Goal: Task Accomplishment & Management: Manage account settings

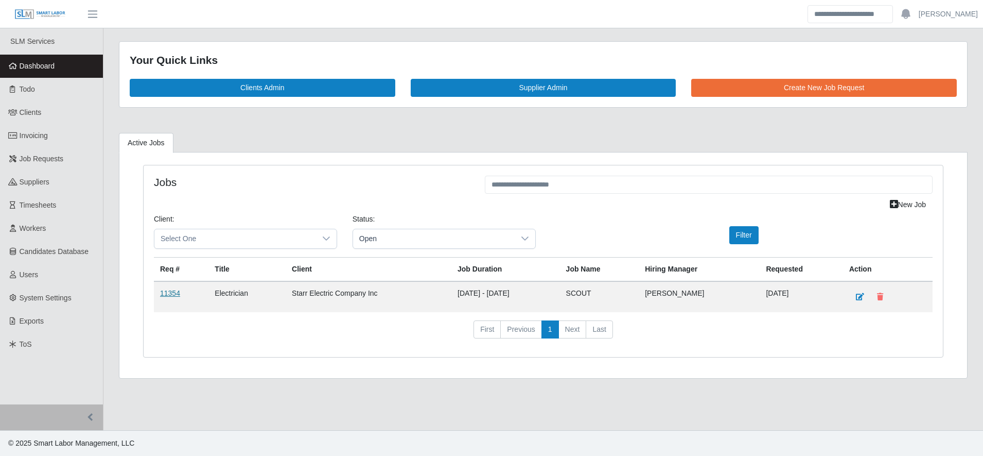
click at [167, 296] on link "11354" at bounding box center [170, 293] width 20 height 8
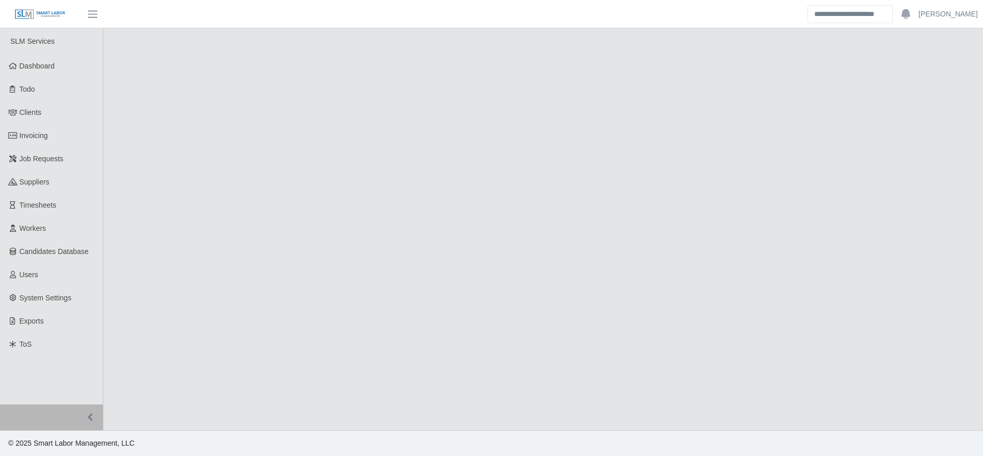
select select "****"
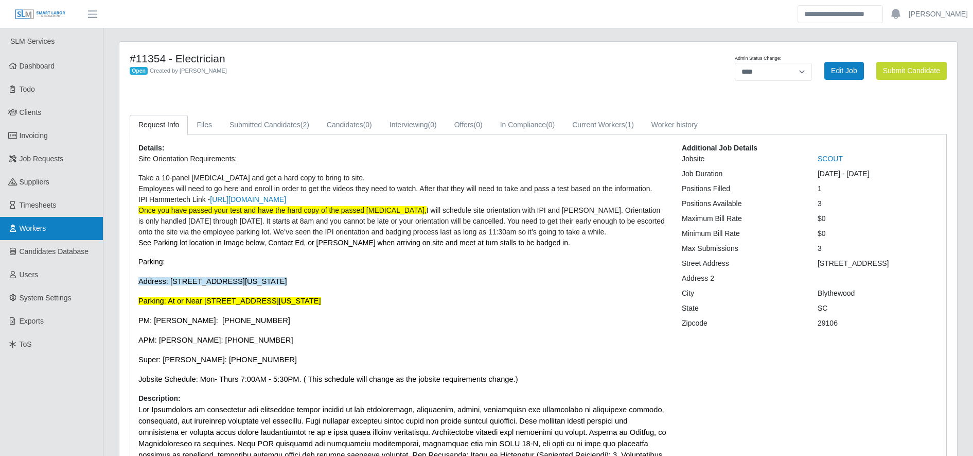
click at [40, 233] on link "Workers" at bounding box center [51, 228] width 103 height 23
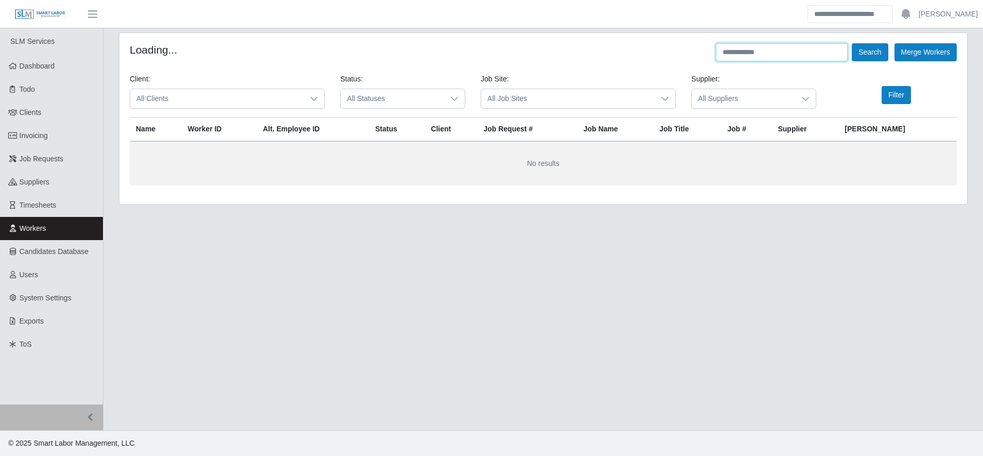
click at [787, 50] on input "text" at bounding box center [782, 52] width 132 height 18
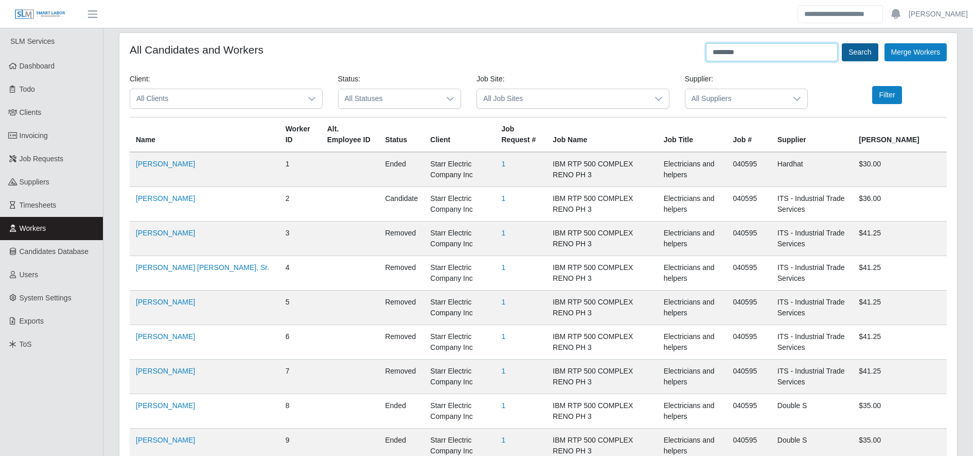
type input "********"
click at [868, 53] on button "Search" at bounding box center [860, 52] width 36 height 18
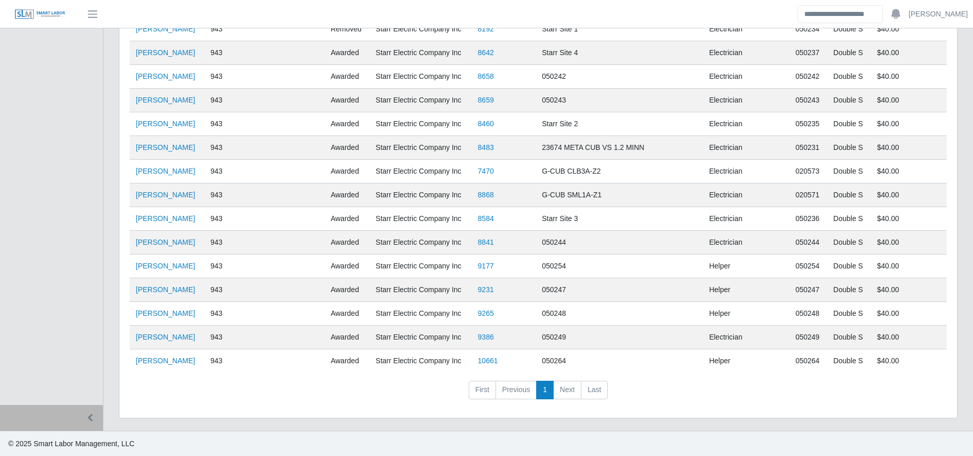
scroll to position [906, 0]
click at [162, 362] on link "Osman Granado Reyes" at bounding box center [165, 360] width 59 height 8
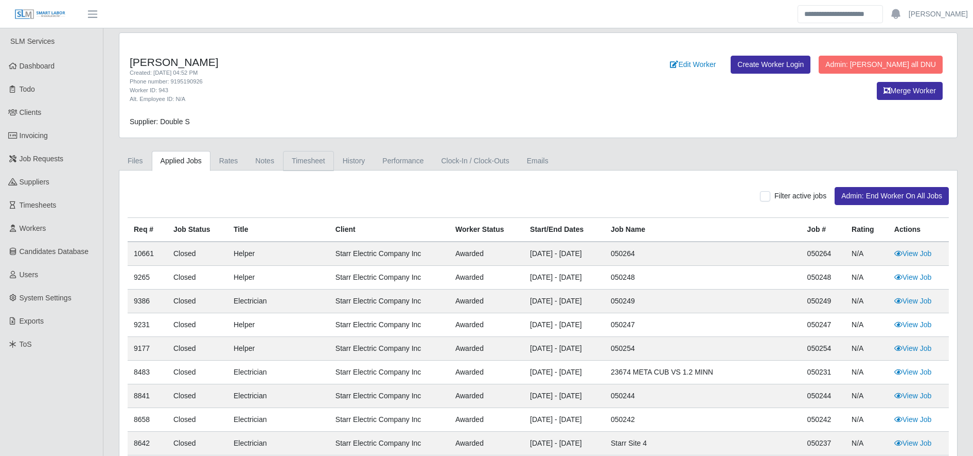
click at [296, 167] on link "Timesheet" at bounding box center [308, 161] width 51 height 20
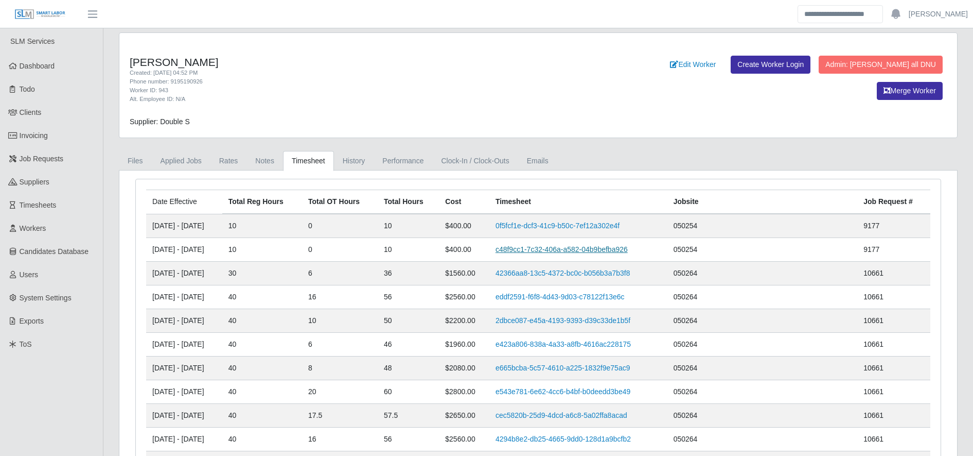
click at [545, 247] on link "c48f9cc1-7c32-406a-a582-04b9befba926" at bounding box center [562, 249] width 132 height 8
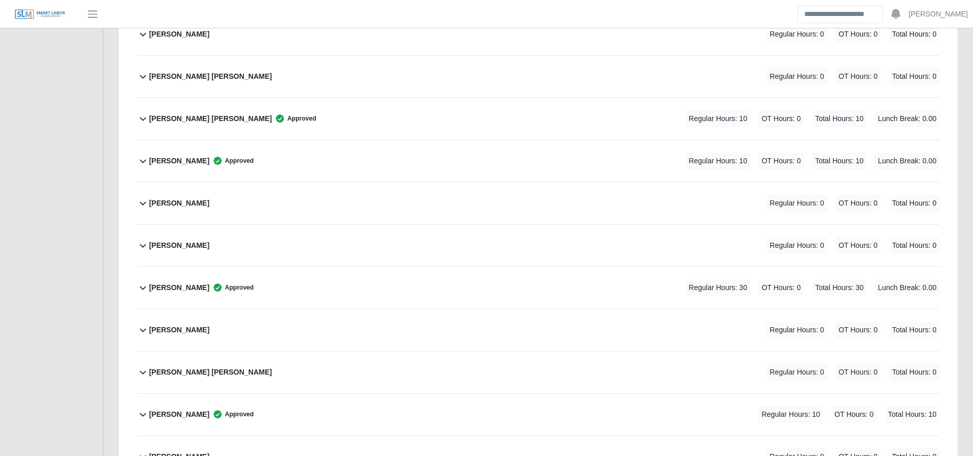
scroll to position [2738, 0]
click at [336, 417] on div "Osman Granado Reyes Approved Regular Hours: 10 OT Hours: 0 Total Hours: 10" at bounding box center [544, 414] width 791 height 42
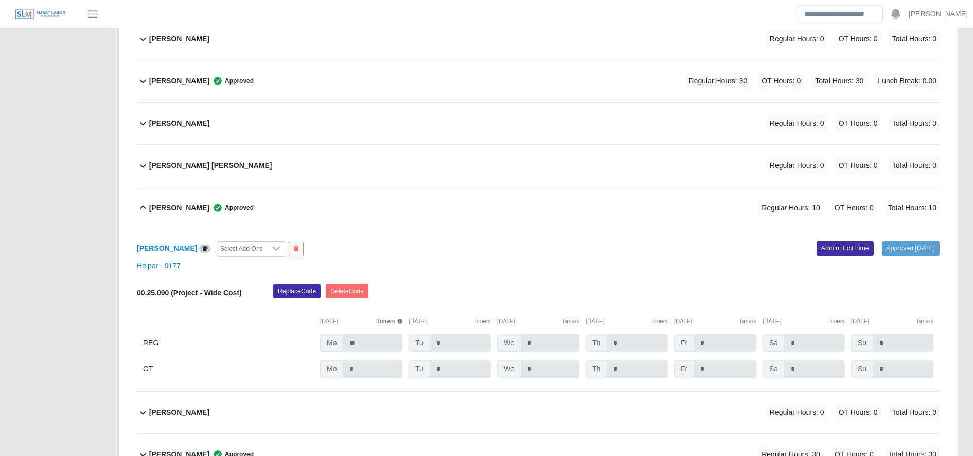
scroll to position [2951, 0]
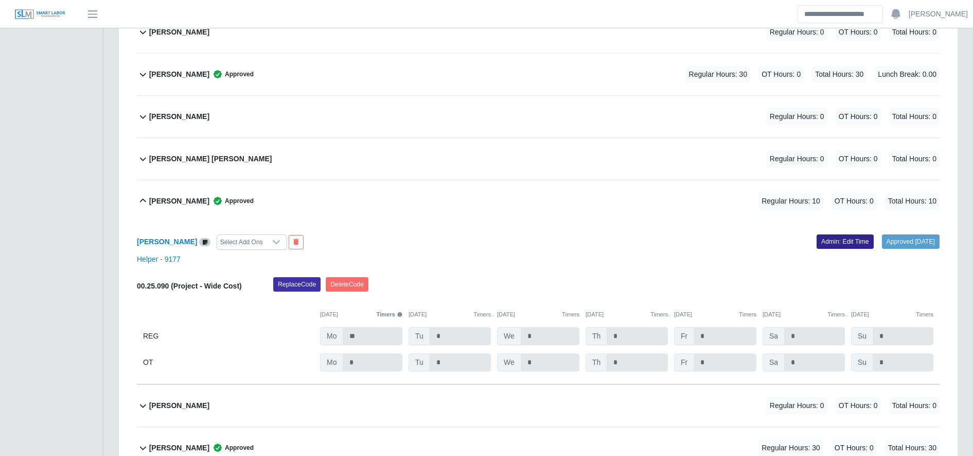
click at [834, 240] on link "Admin: Edit Time" at bounding box center [845, 241] width 57 height 14
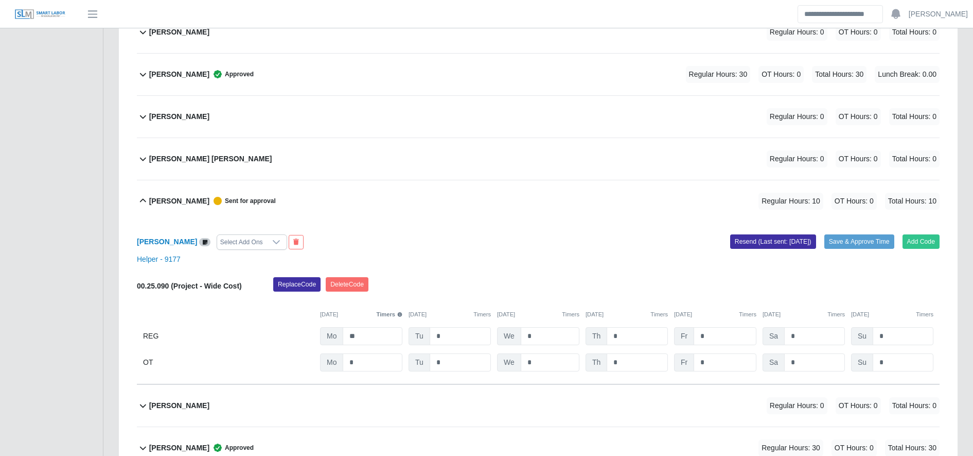
click at [892, 352] on div "00.25.090 (Project - Wide Cost) Replace Code Delete Code 09/22/2025 Timers 09/2…" at bounding box center [538, 324] width 803 height 94
drag, startPoint x: 892, startPoint y: 352, endPoint x: 895, endPoint y: 360, distance: 8.6
click at [895, 360] on div "00.25.090 (Project - Wide Cost) Replace Code Delete Code 09/22/2025 Timers 09/2…" at bounding box center [538, 324] width 803 height 94
click at [895, 360] on input "*" at bounding box center [903, 362] width 61 height 18
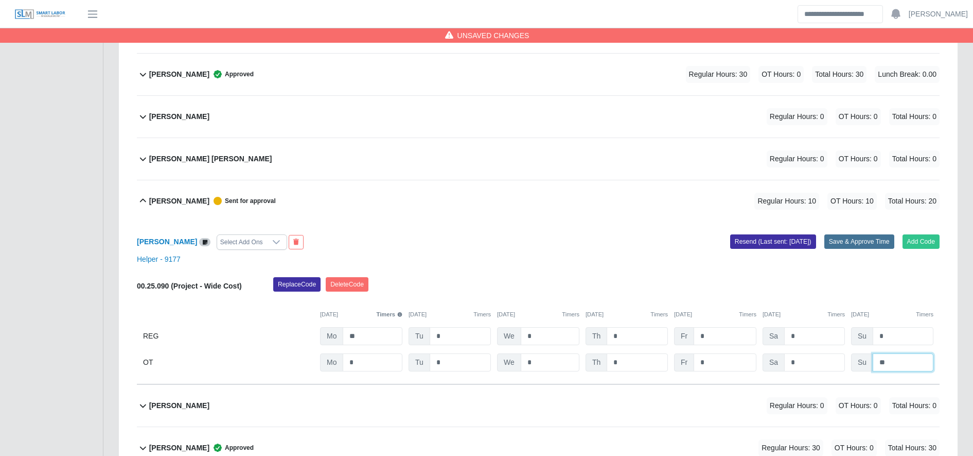
type input "**"
click at [837, 242] on button "Save & Approve Time" at bounding box center [860, 241] width 70 height 14
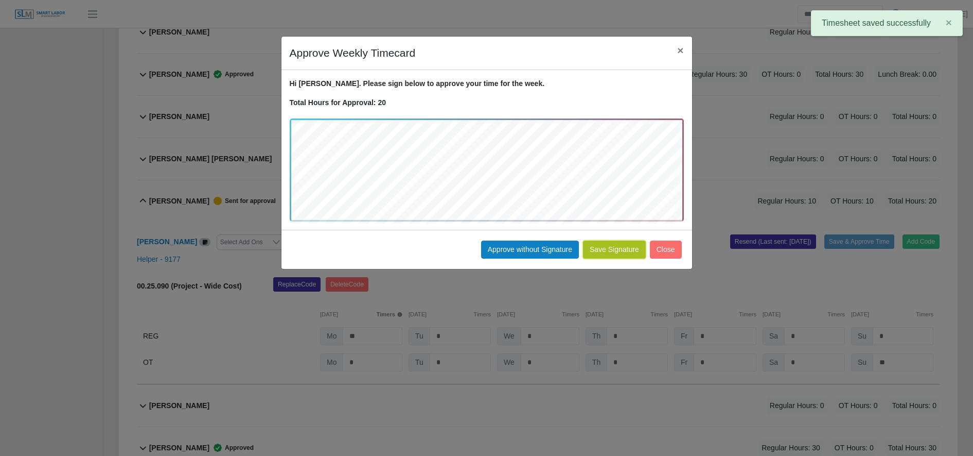
click at [602, 241] on button "Save Signature" at bounding box center [614, 249] width 63 height 18
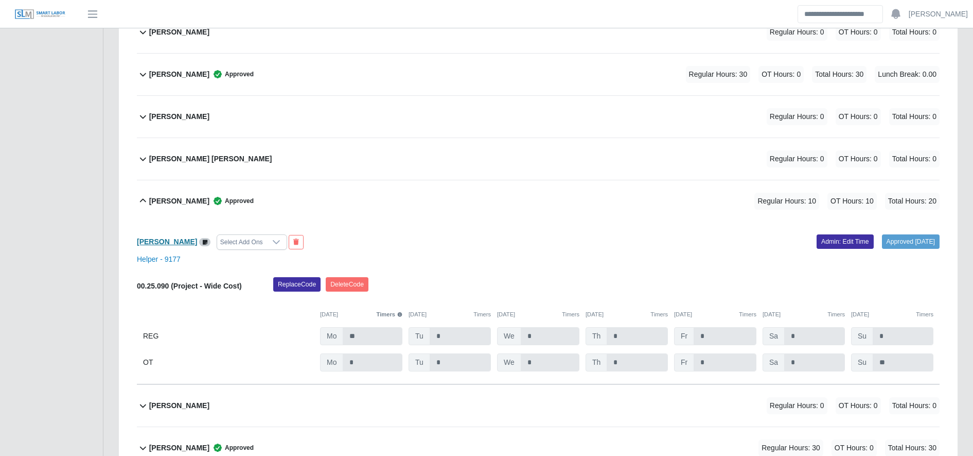
click at [196, 237] on b "Osman Granado Reyes" at bounding box center [167, 241] width 60 height 8
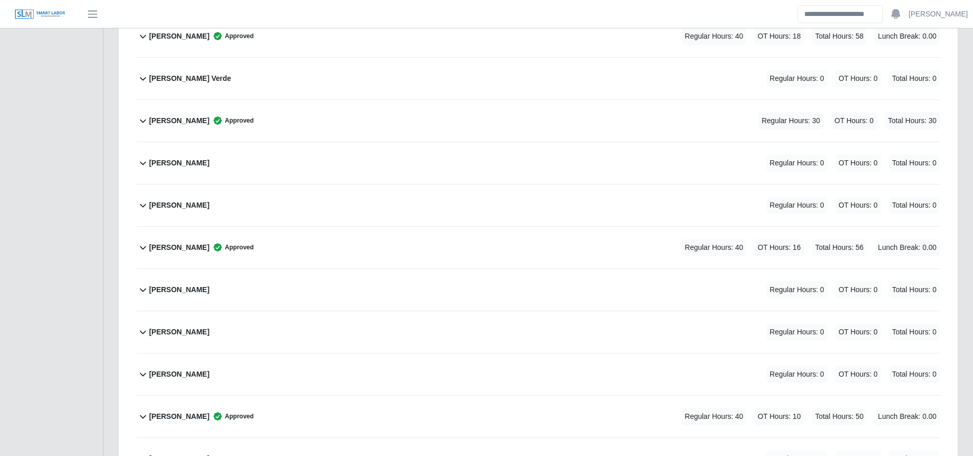
scroll to position [0, 0]
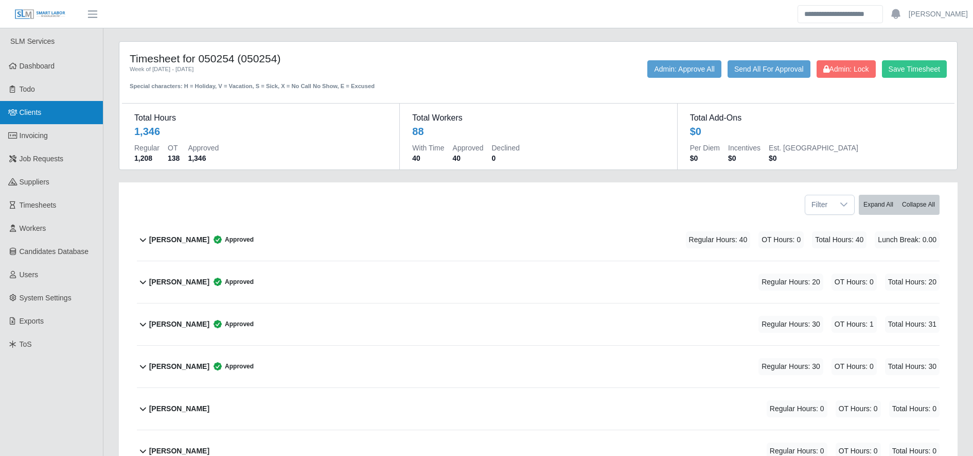
click at [50, 103] on link "Clients" at bounding box center [51, 112] width 103 height 23
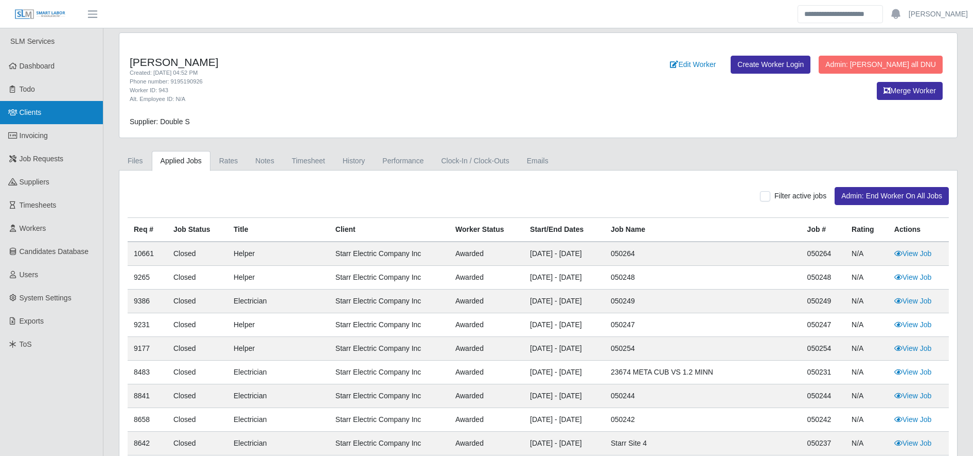
click at [43, 114] on link "Clients" at bounding box center [51, 112] width 103 height 23
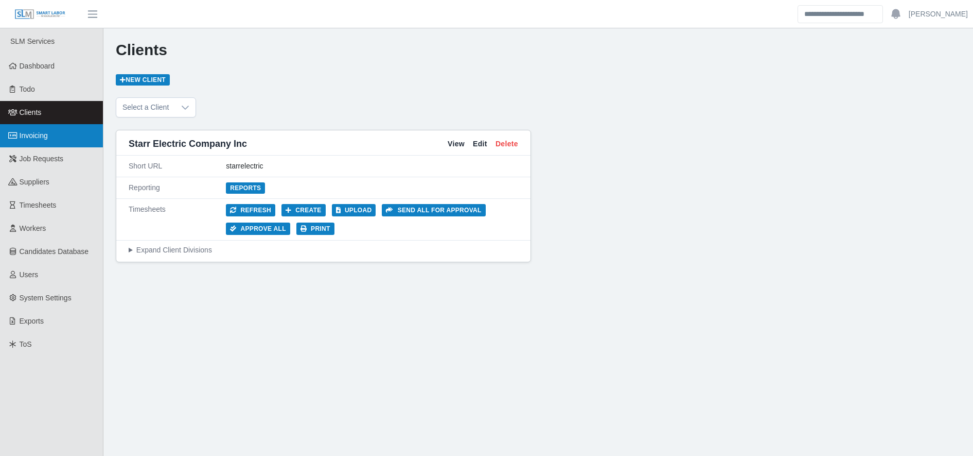
click at [80, 136] on link "Invoicing" at bounding box center [51, 135] width 103 height 23
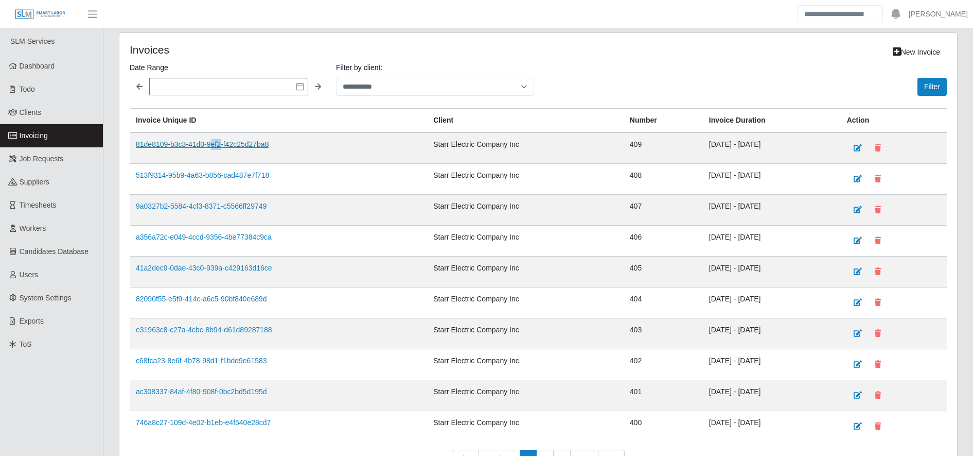
drag, startPoint x: 221, startPoint y: 151, endPoint x: 211, endPoint y: 145, distance: 12.3
click at [211, 145] on td "81de8109-b3c3-41d0-9ef2-f42c25d27ba8" at bounding box center [279, 147] width 298 height 31
click at [211, 145] on link "81de8109-b3c3-41d0-9ef2-f42c25d27ba8" at bounding box center [202, 144] width 133 height 8
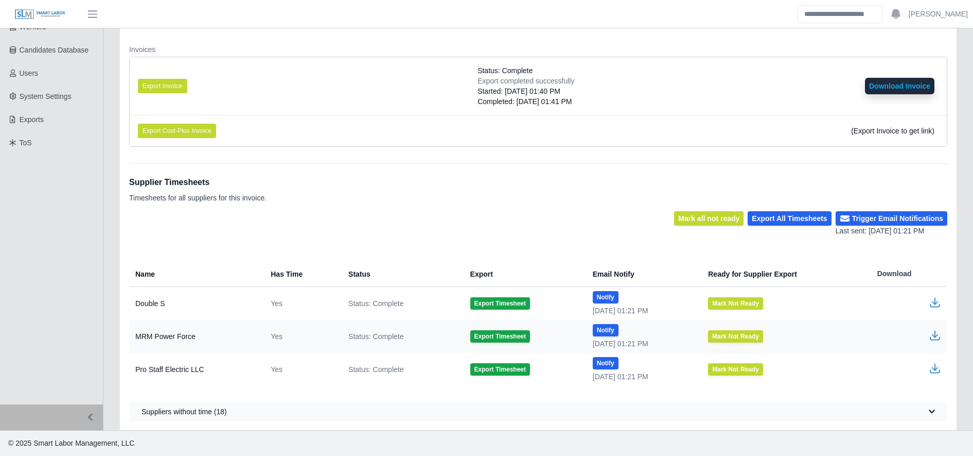
scroll to position [201, 0]
click at [503, 306] on button "Export Timesheet" at bounding box center [500, 304] width 60 height 12
click at [932, 301] on icon "button" at bounding box center [935, 302] width 12 height 12
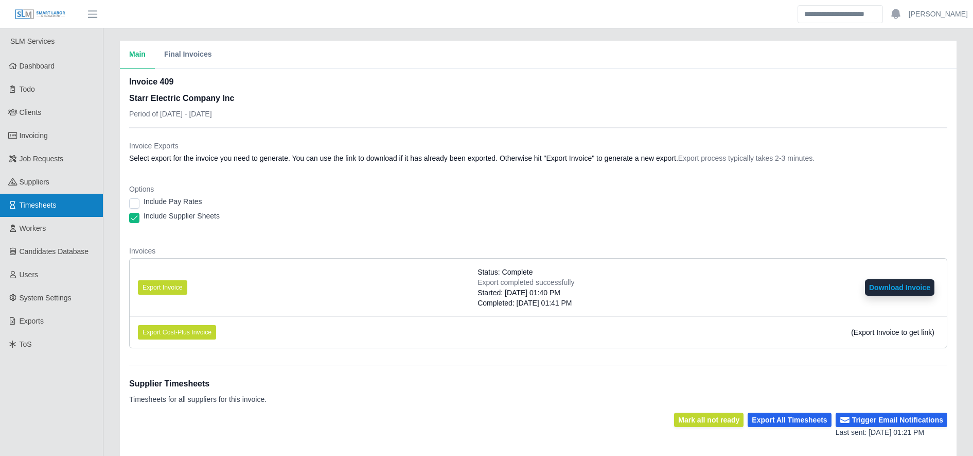
click at [74, 198] on link "Timesheets" at bounding box center [51, 205] width 103 height 23
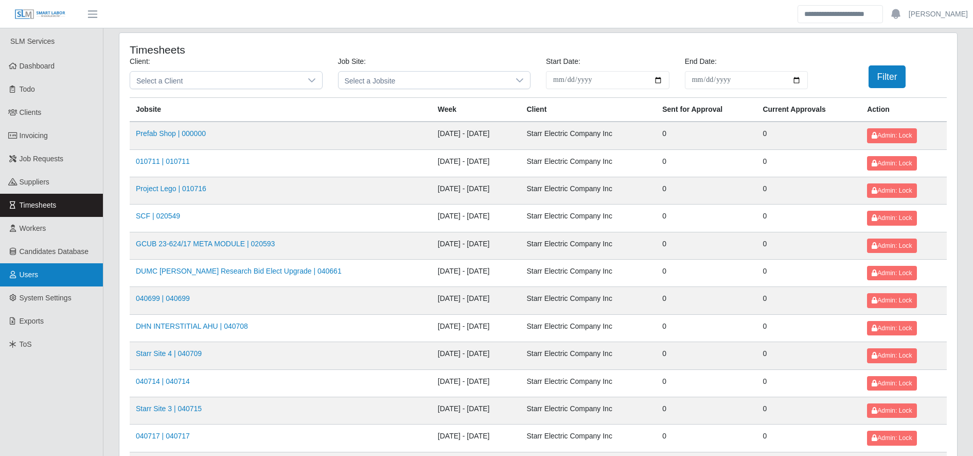
click at [75, 271] on link "Users" at bounding box center [51, 274] width 103 height 23
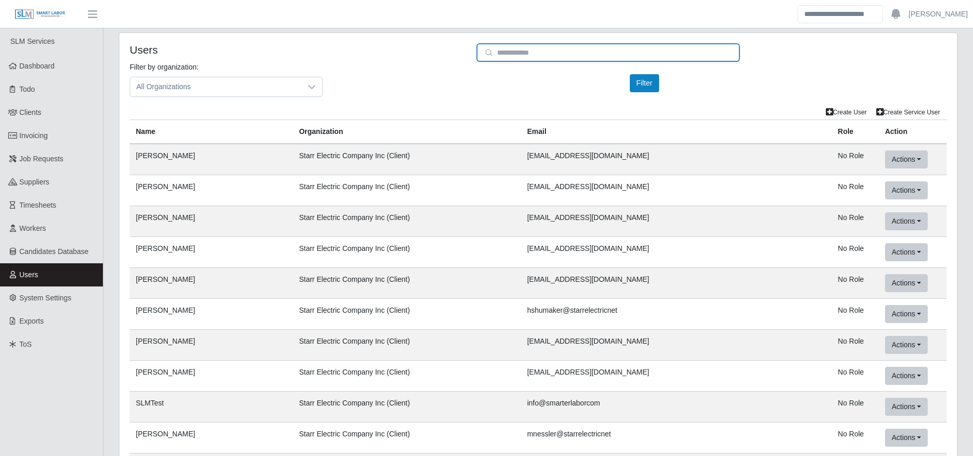
click at [581, 51] on input "email" at bounding box center [609, 52] width 264 height 19
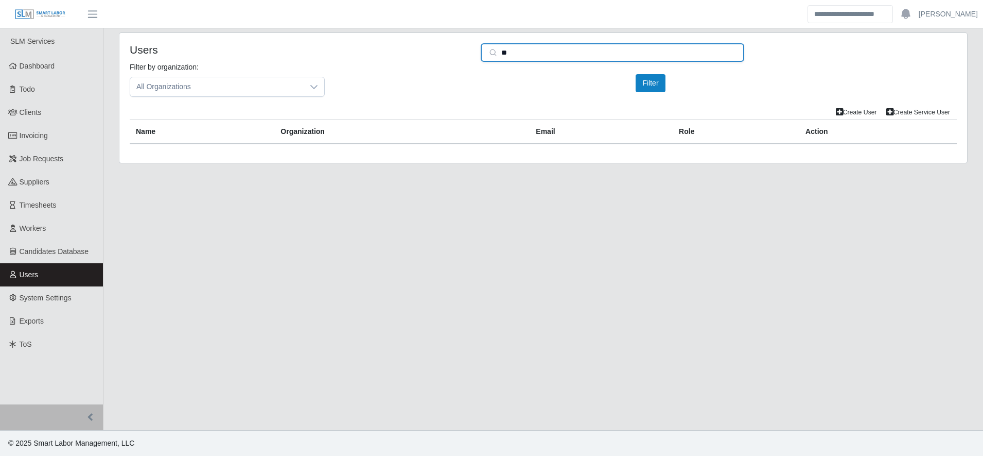
type input "*"
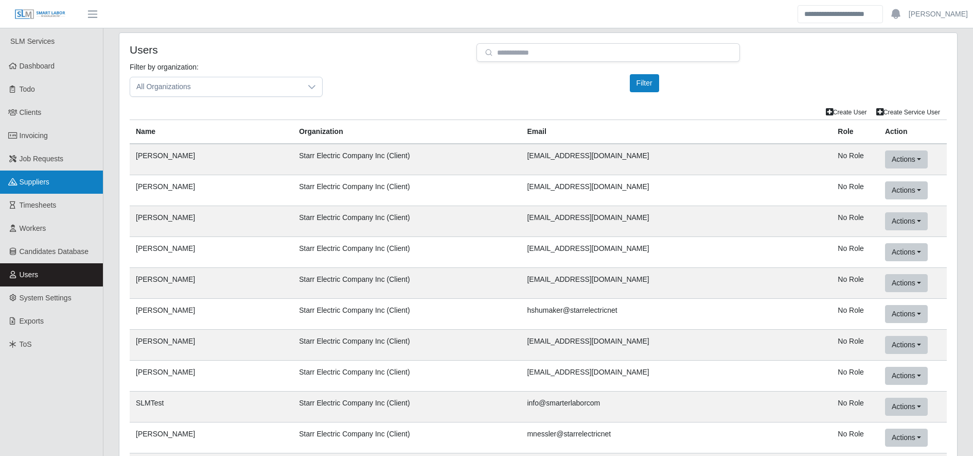
click at [61, 177] on link "Suppliers" at bounding box center [51, 181] width 103 height 23
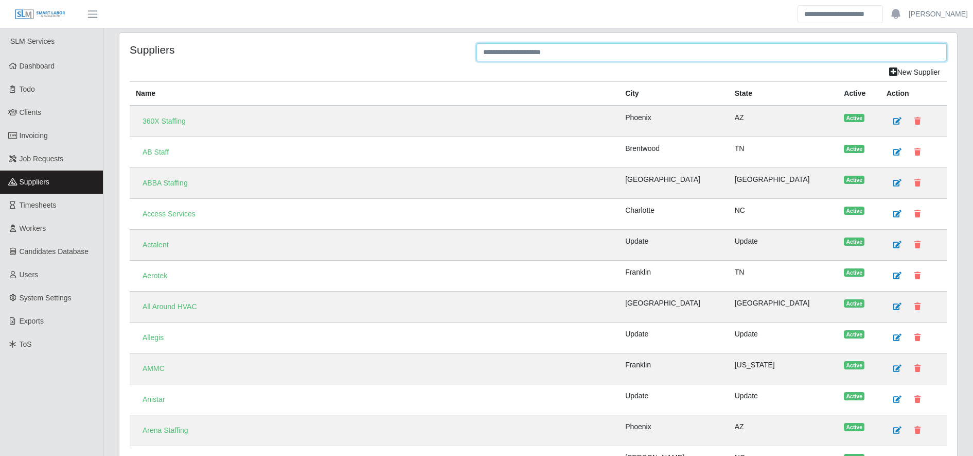
click at [577, 54] on input "text" at bounding box center [712, 52] width 470 height 18
type input "*"
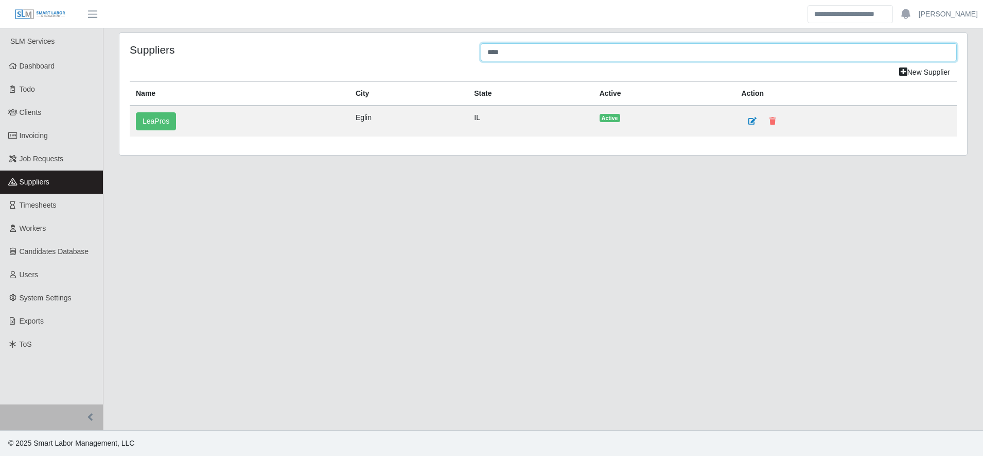
type input "****"
click at [158, 127] on link "LeaPros" at bounding box center [156, 121] width 40 height 18
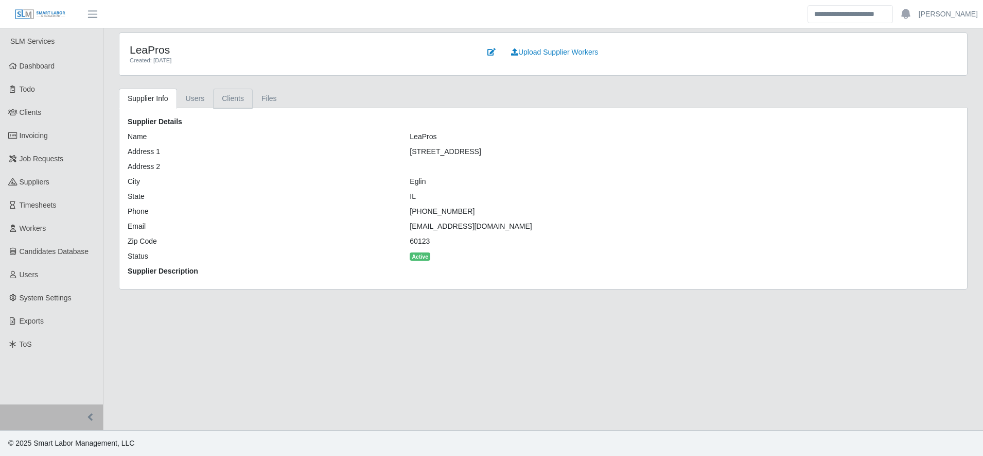
click at [233, 98] on link "Clients" at bounding box center [233, 99] width 40 height 20
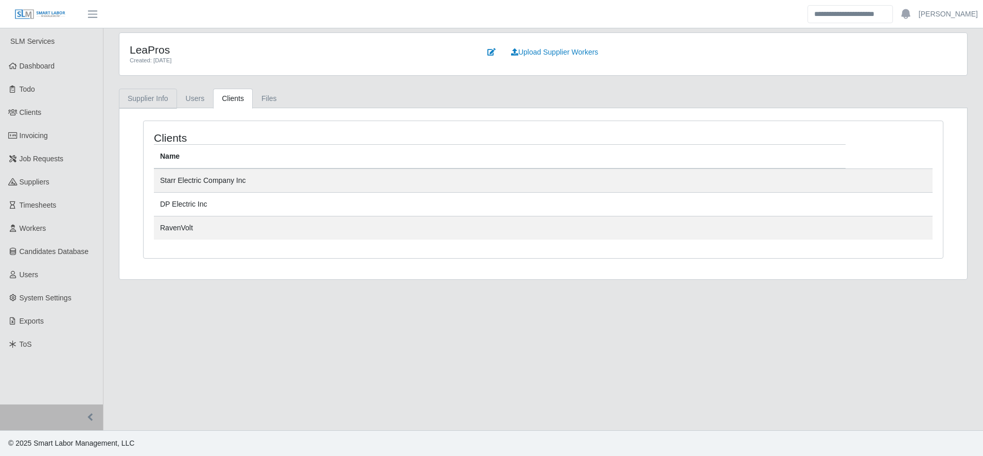
click at [155, 98] on link "Supplier Info" at bounding box center [148, 99] width 58 height 20
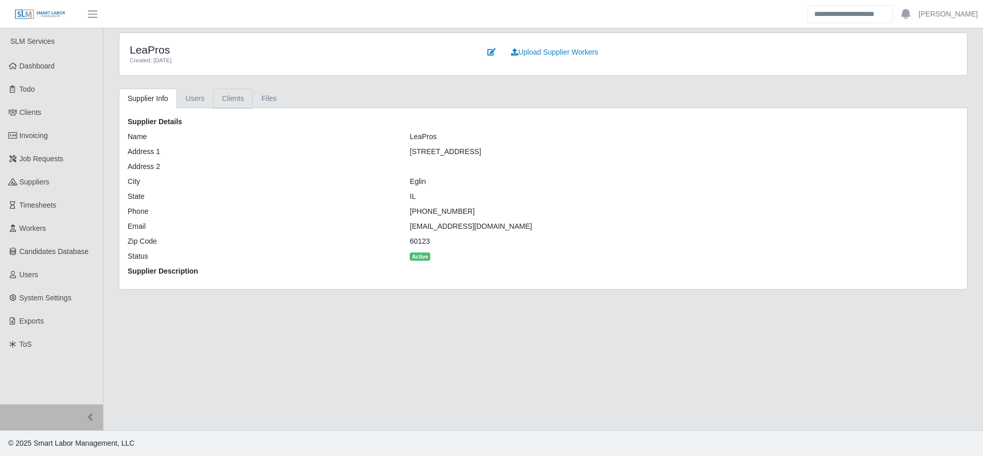
click at [240, 95] on link "Clients" at bounding box center [233, 99] width 40 height 20
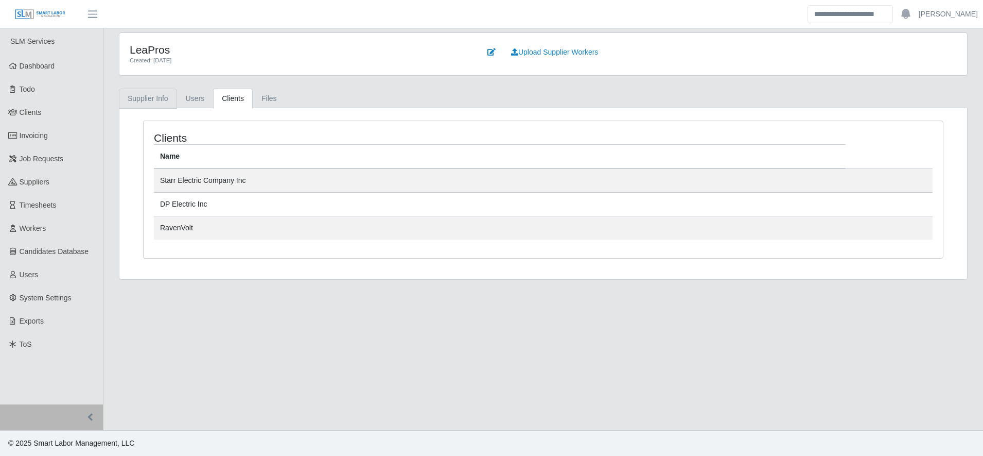
click at [169, 100] on link "Supplier Info" at bounding box center [148, 99] width 58 height 20
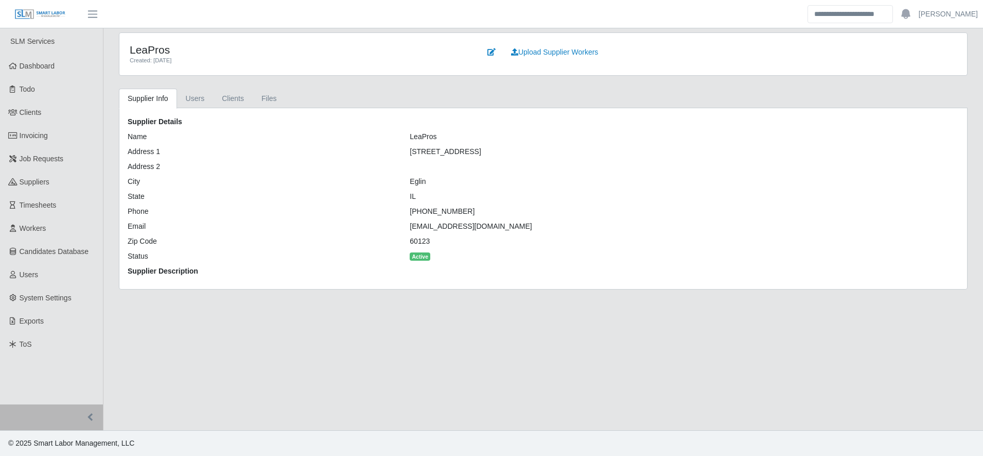
click at [434, 229] on div "[EMAIL_ADDRESS][DOMAIN_NAME]" at bounding box center [543, 226] width 282 height 11
copy div "[EMAIL_ADDRESS][DOMAIN_NAME]"
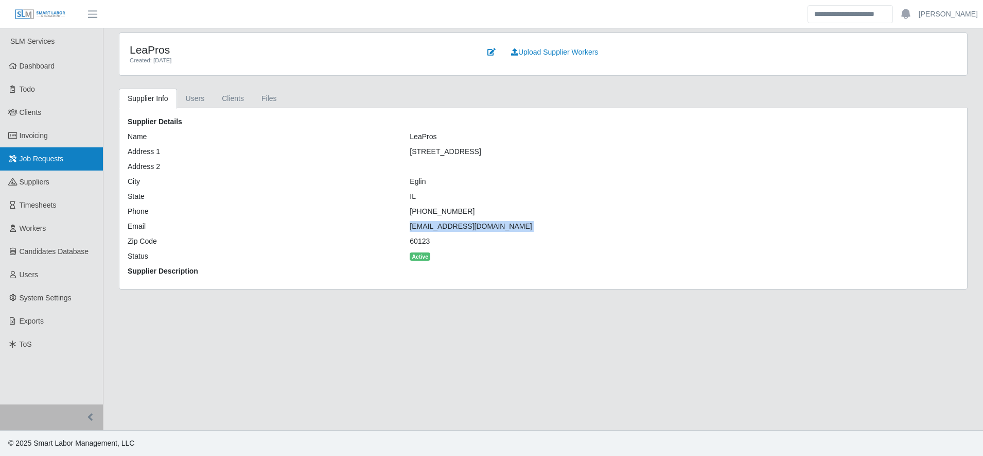
click at [71, 157] on link "Job Requests" at bounding box center [51, 158] width 103 height 23
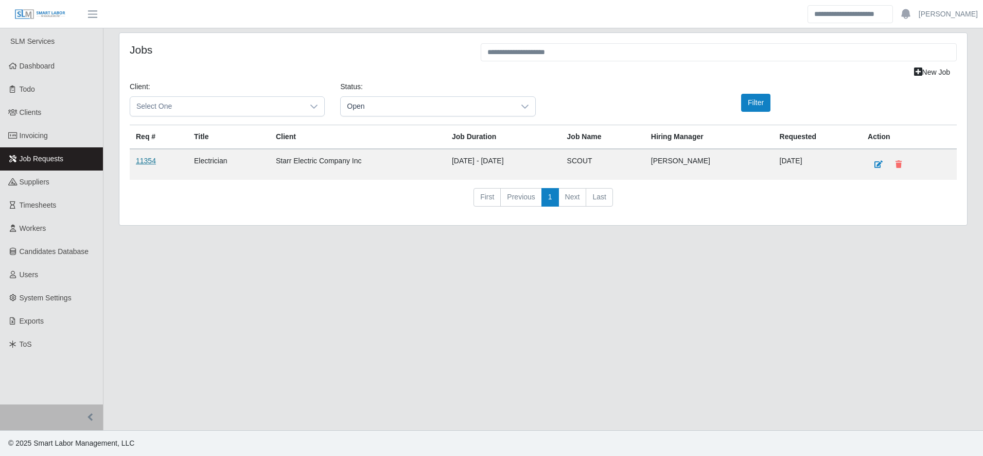
click at [150, 159] on link "11354" at bounding box center [146, 160] width 20 height 8
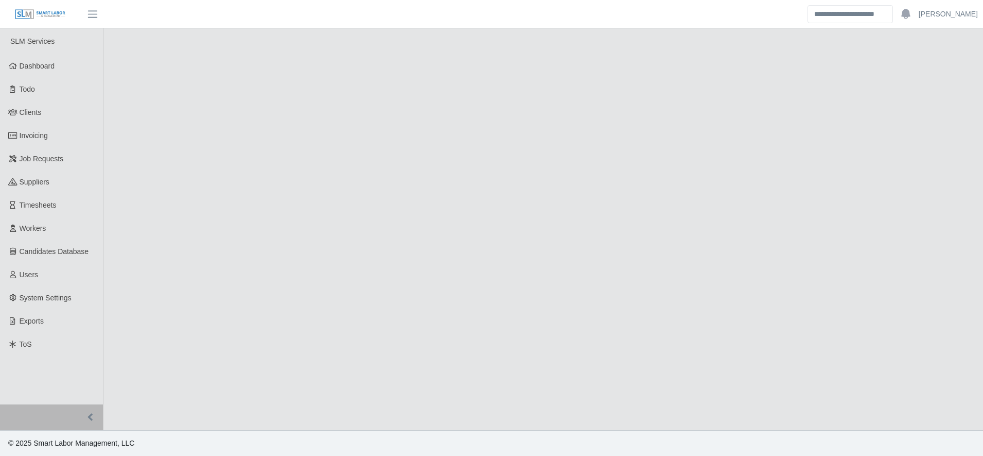
select select "****"
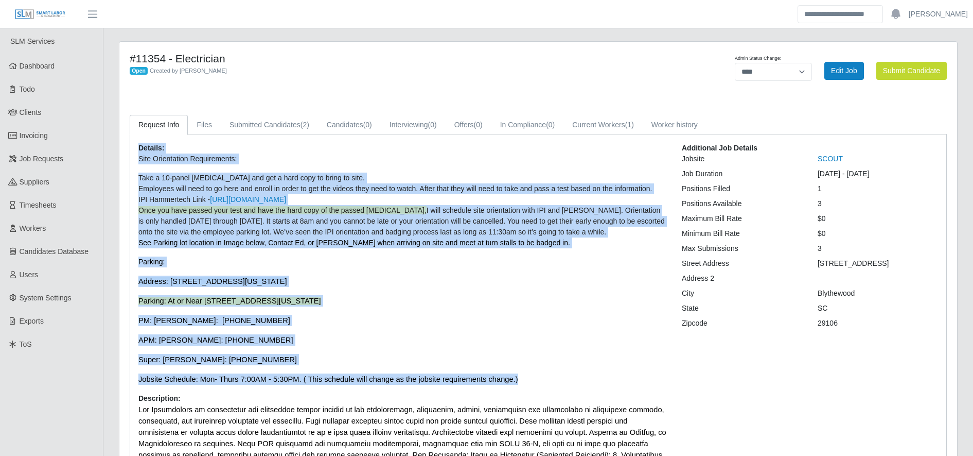
drag, startPoint x: 134, startPoint y: 150, endPoint x: 526, endPoint y: 376, distance: 451.8
click at [526, 376] on div "Details: Site Orientation Requirements: Take a 10-panel [MEDICAL_DATA] and get …" at bounding box center [403, 405] width 544 height 524
copy div "Loremip: Dolo Sitametcons Adipiscingel: Sedd e 97-tempo inci utla etd mag a eni…"
click at [535, 358] on p "Super: [PERSON_NAME]: [PHONE_NUMBER]" at bounding box center [402, 359] width 528 height 11
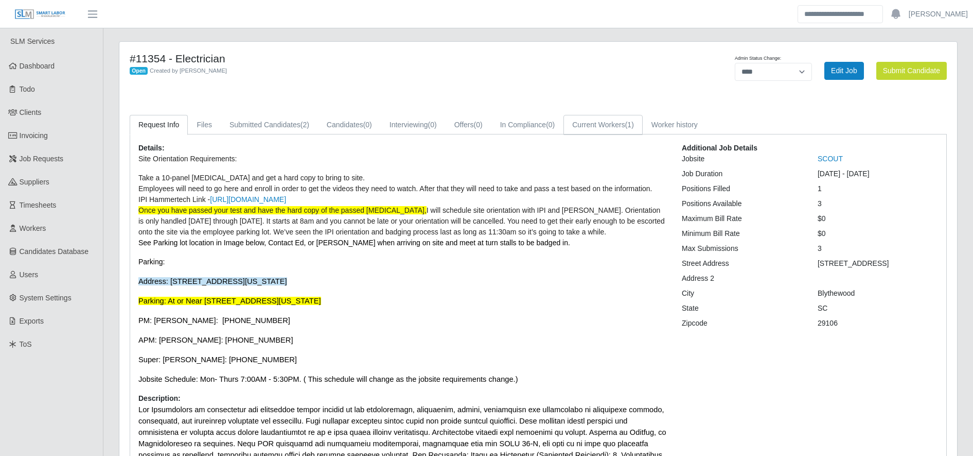
click at [594, 127] on link "Current Workers (1)" at bounding box center [603, 125] width 79 height 20
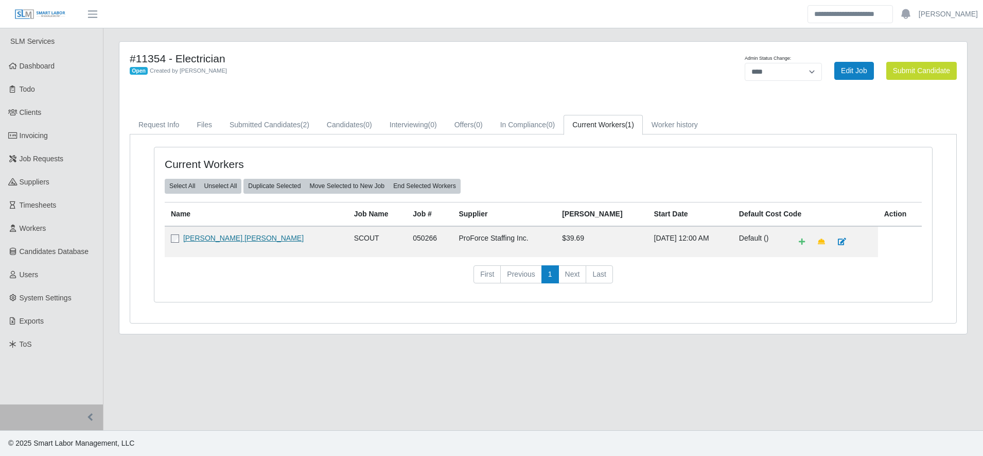
click at [212, 235] on link "[PERSON_NAME] [PERSON_NAME]" at bounding box center [243, 238] width 120 height 8
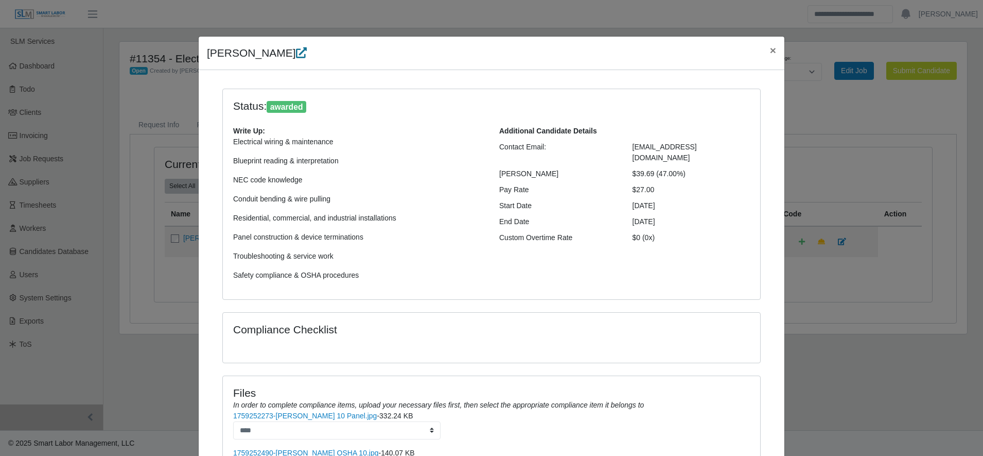
click at [296, 50] on icon at bounding box center [301, 52] width 11 height 11
click at [533, 13] on div "[PERSON_NAME] × Status: awarded Write Up: Electrical wiring & maintenance Bluep…" at bounding box center [491, 228] width 983 height 456
click at [771, 55] on span "×" at bounding box center [773, 50] width 6 height 12
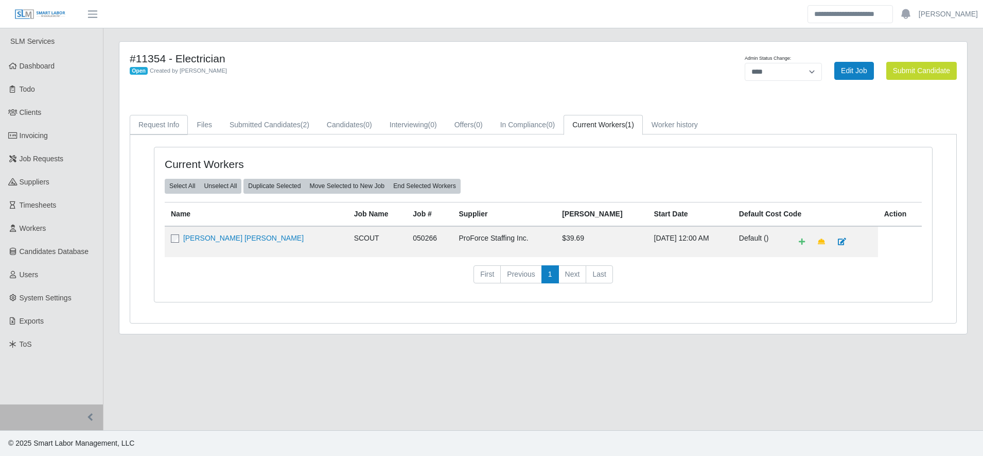
click at [181, 129] on link "Request Info" at bounding box center [159, 125] width 58 height 20
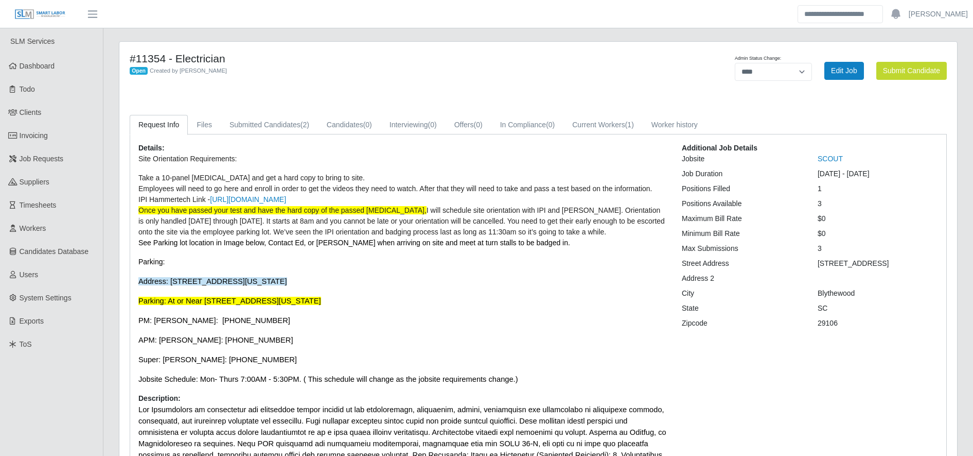
drag, startPoint x: 136, startPoint y: 149, endPoint x: 429, endPoint y: 298, distance: 328.7
click at [429, 298] on div "Details: Site Orientation Requirements: Take a 10-panel drug test and get a har…" at bounding box center [403, 405] width 544 height 524
drag, startPoint x: 429, startPoint y: 298, endPoint x: 331, endPoint y: 227, distance: 121.3
copy div "Details: Site Orientation Requirements: Take a 10-panel drug test and get a har…"
click at [428, 163] on p "Site Orientation Requirements:" at bounding box center [402, 158] width 528 height 11
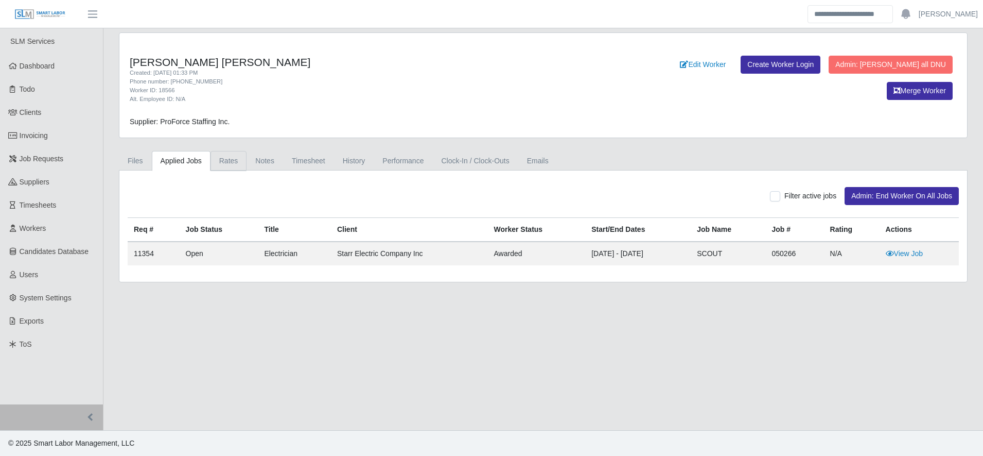
click at [218, 160] on link "Rates" at bounding box center [229, 161] width 37 height 20
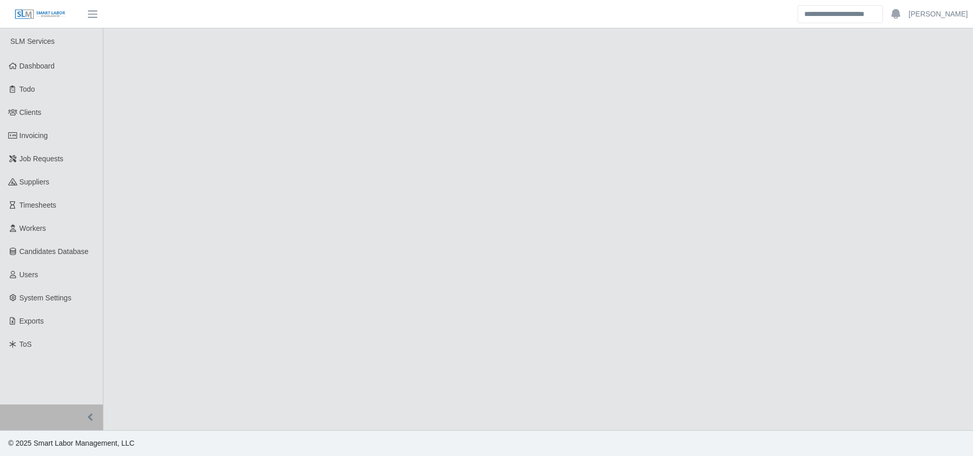
select select "****"
